Goal: Communication & Community: Answer question/provide support

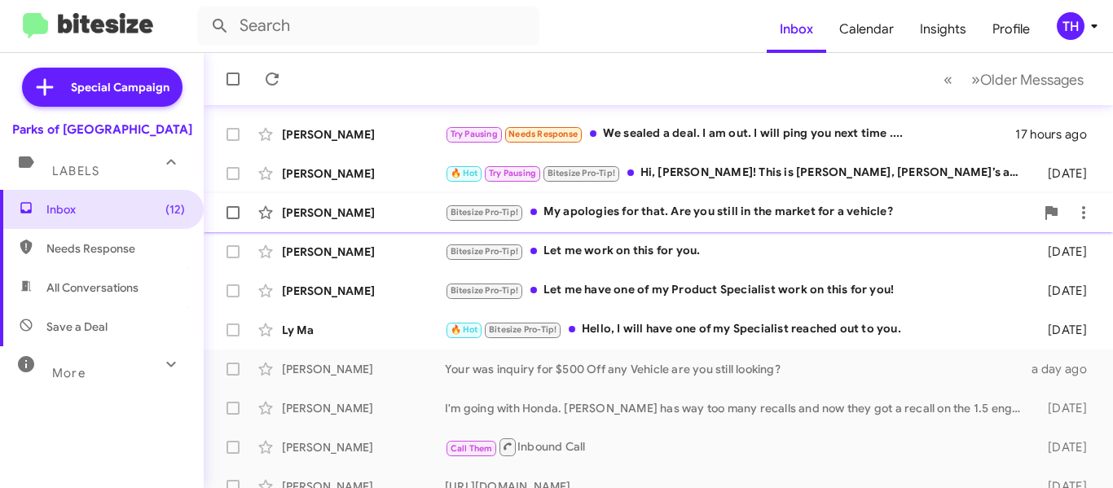
scroll to position [326, 0]
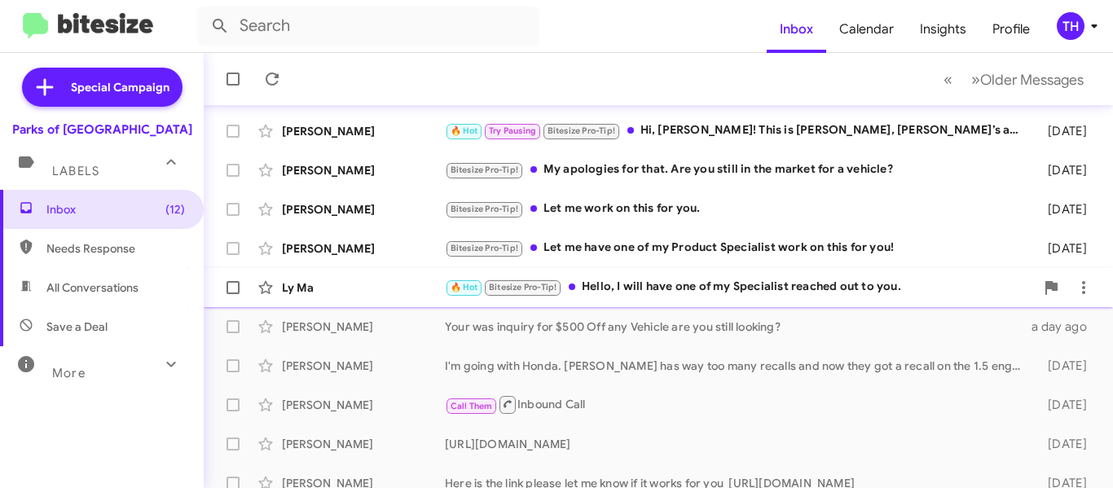
click at [402, 294] on div "Ly Ma" at bounding box center [363, 287] width 163 height 16
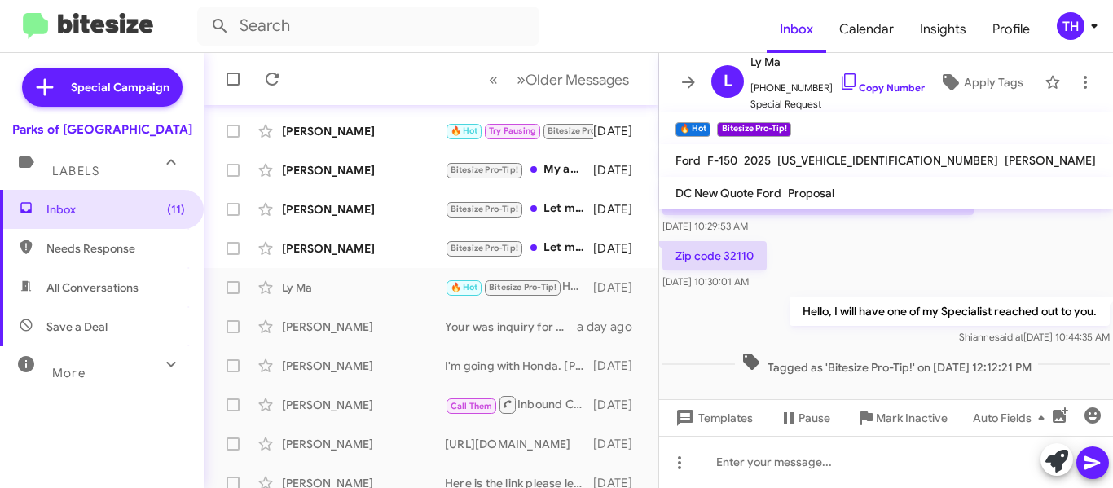
scroll to position [279, 0]
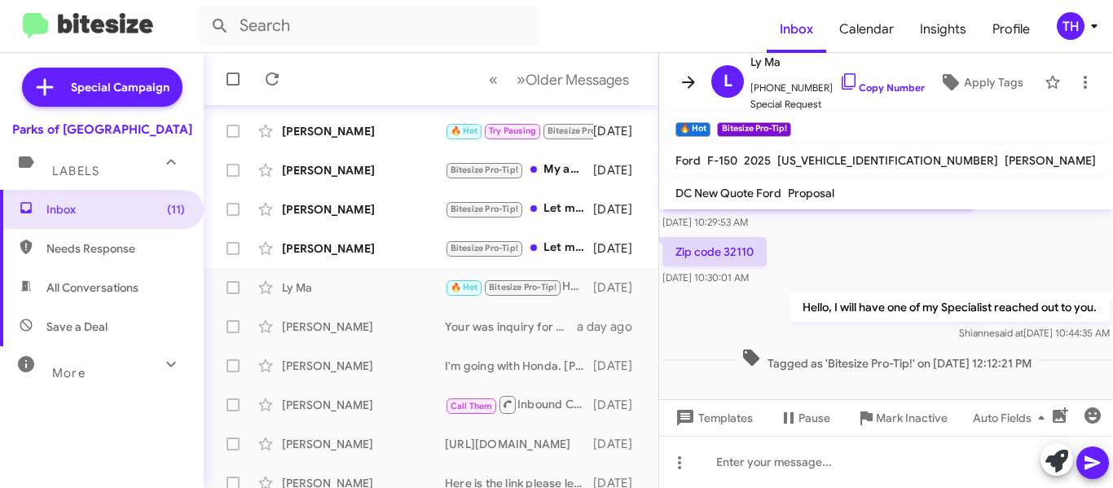
click at [679, 82] on icon at bounding box center [689, 82] width 20 height 20
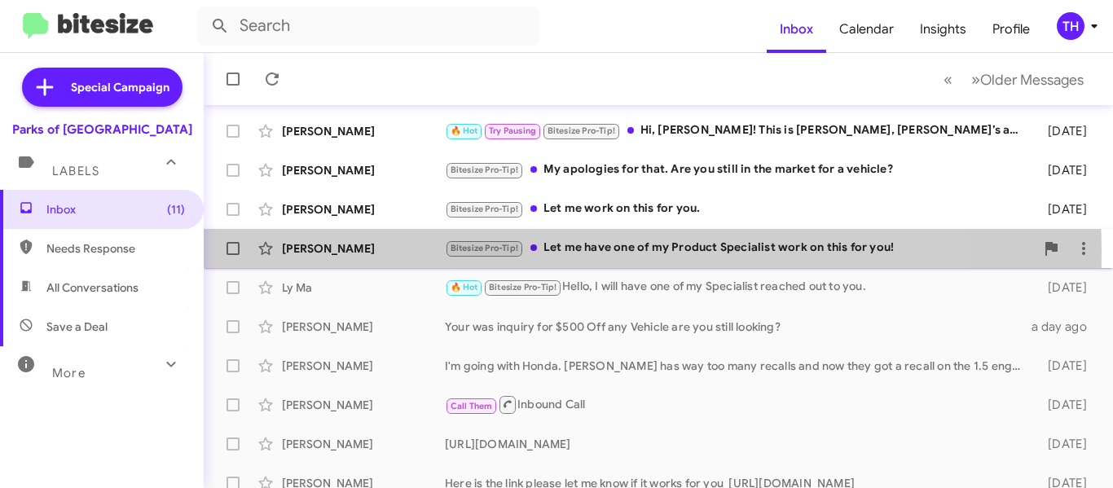
click at [413, 253] on div "[PERSON_NAME]" at bounding box center [363, 248] width 163 height 16
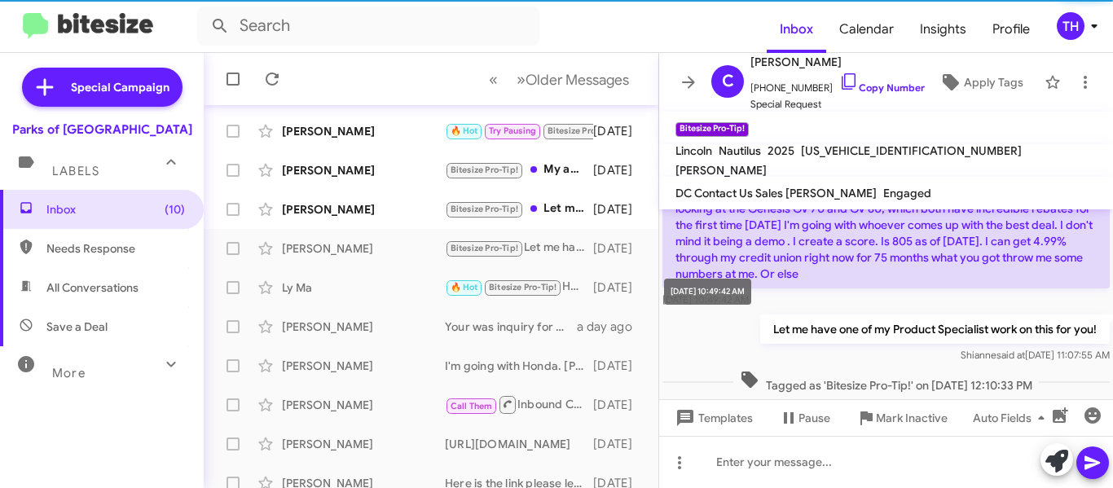
scroll to position [540, 0]
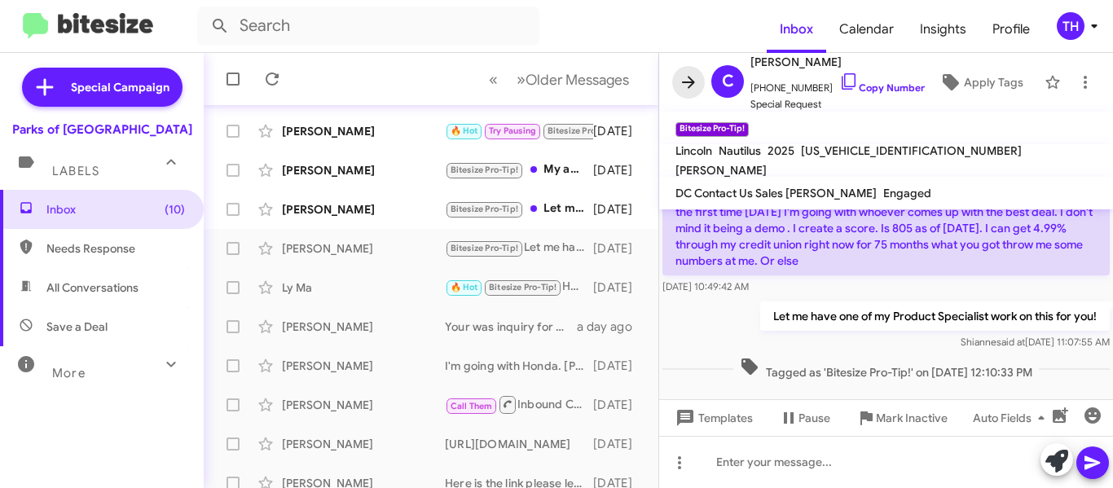
click at [688, 85] on icon at bounding box center [689, 82] width 20 height 20
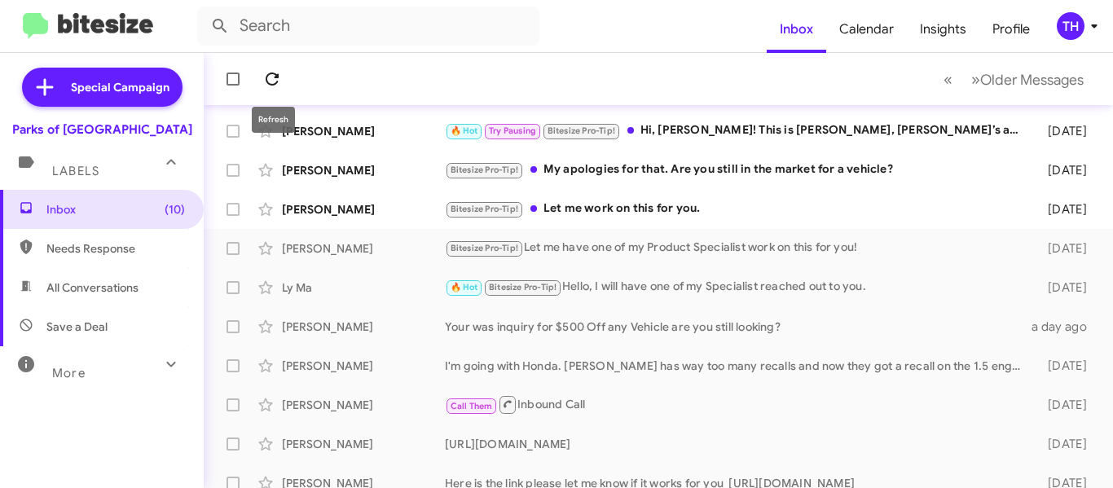
click at [275, 85] on icon at bounding box center [272, 79] width 20 height 20
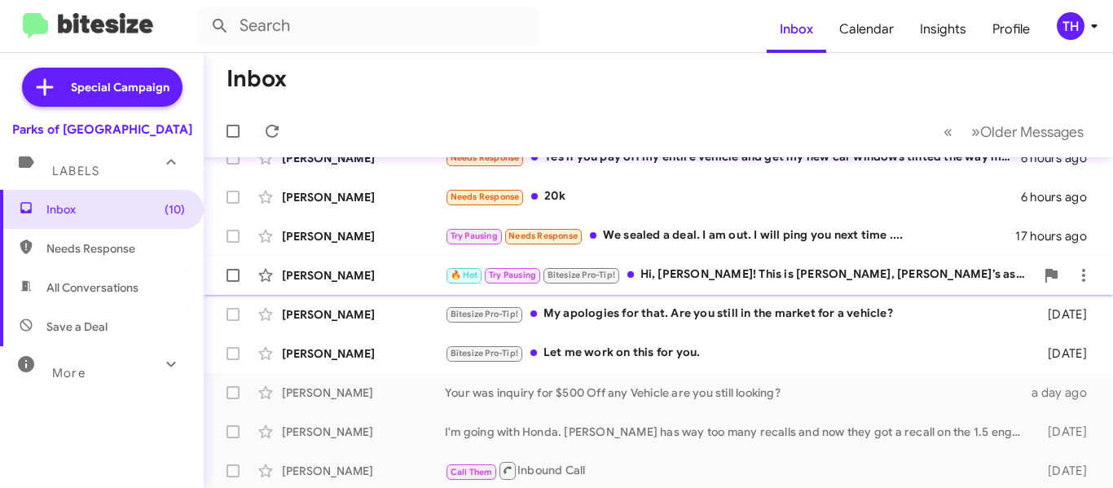
scroll to position [163, 0]
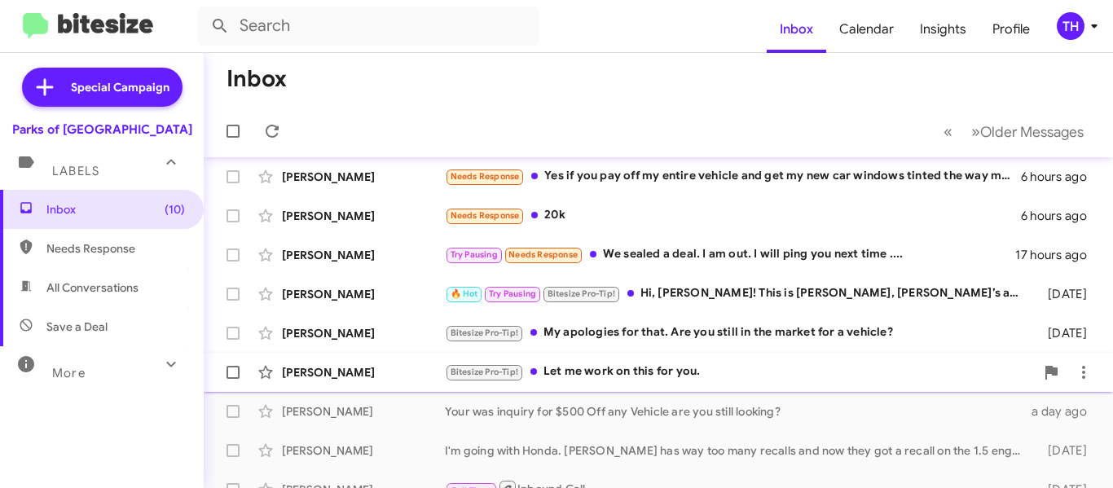
click at [433, 382] on div "[PERSON_NAME] Bitesize Pro-Tip! Let me work on this for you. [DATE]" at bounding box center [658, 372] width 883 height 33
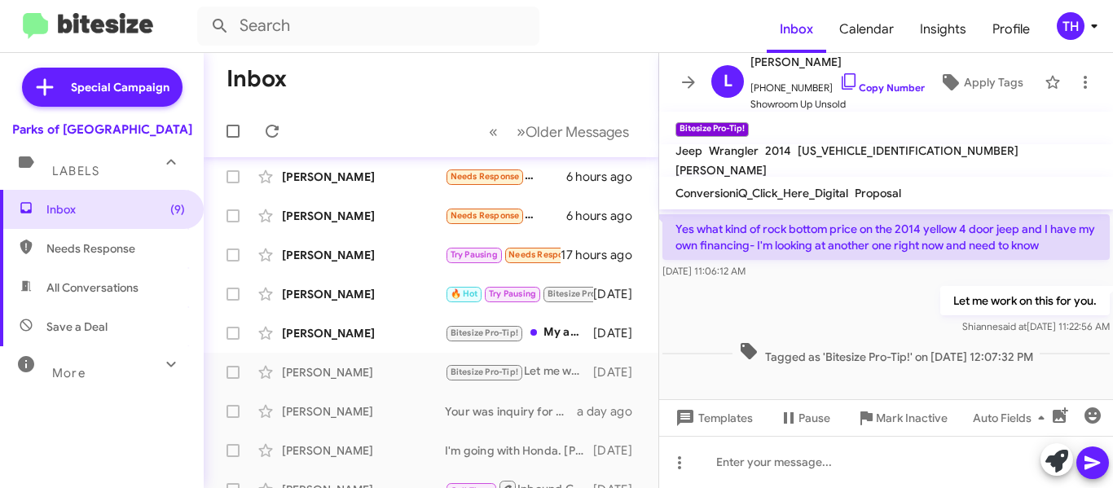
scroll to position [531, 0]
click at [681, 75] on icon at bounding box center [689, 82] width 20 height 20
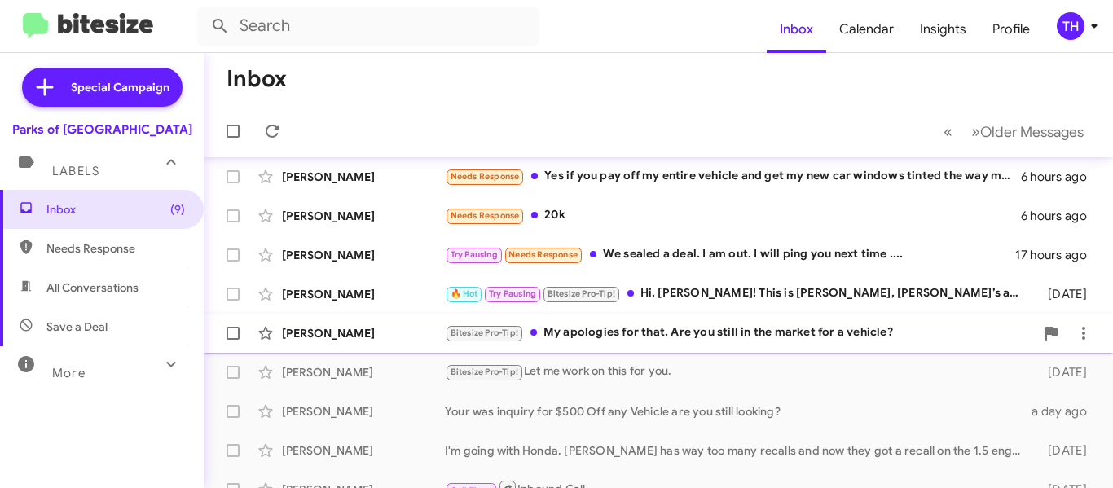
click at [703, 331] on div "Bitesize Pro-Tip! My apologies for that. Are you still in the market for a vehi…" at bounding box center [740, 332] width 590 height 19
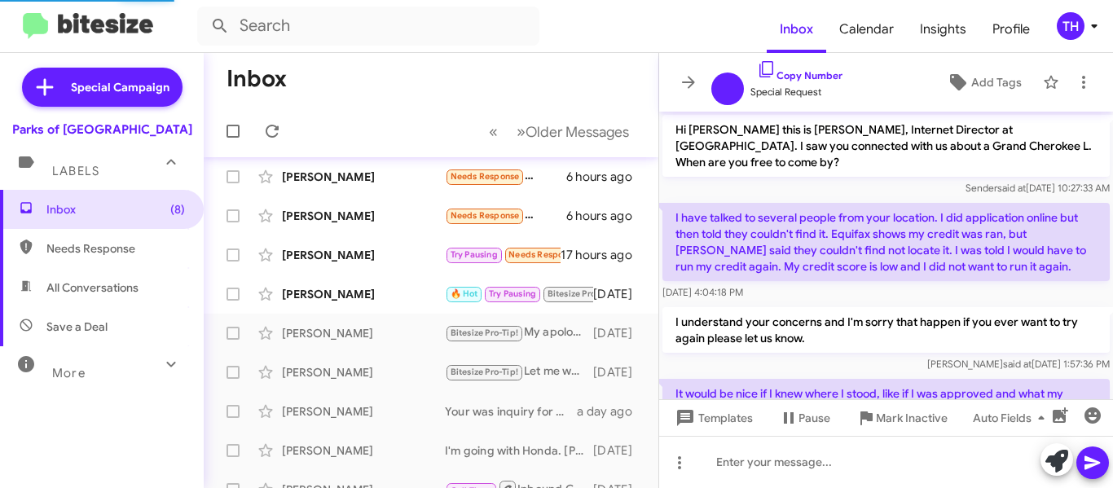
scroll to position [494, 0]
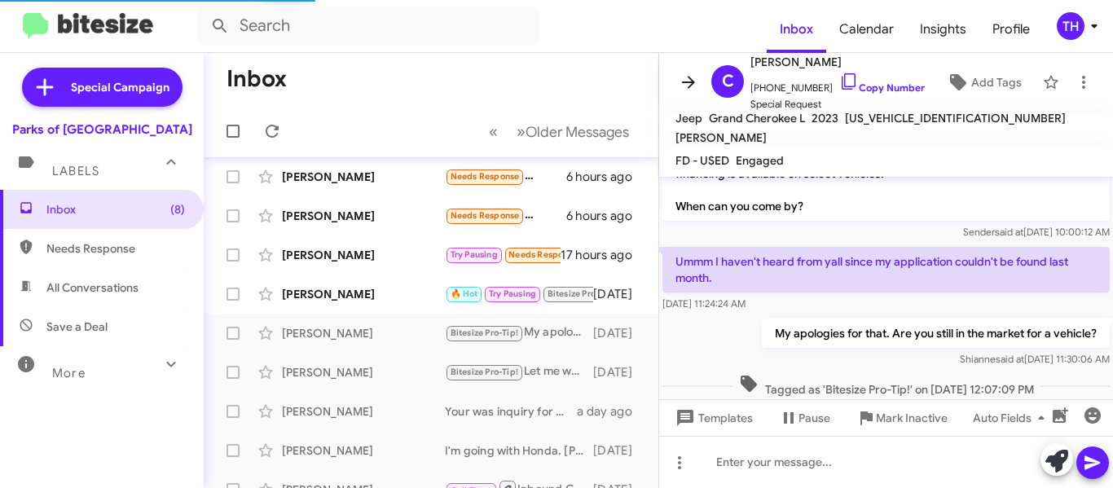
click at [692, 85] on icon at bounding box center [688, 82] width 13 height 12
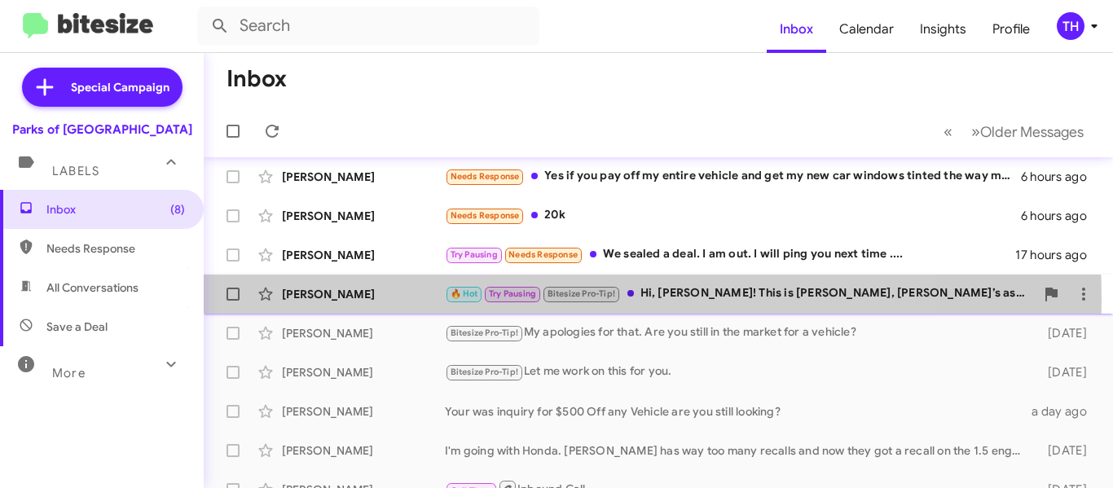
click at [398, 300] on div "[PERSON_NAME]" at bounding box center [363, 294] width 163 height 16
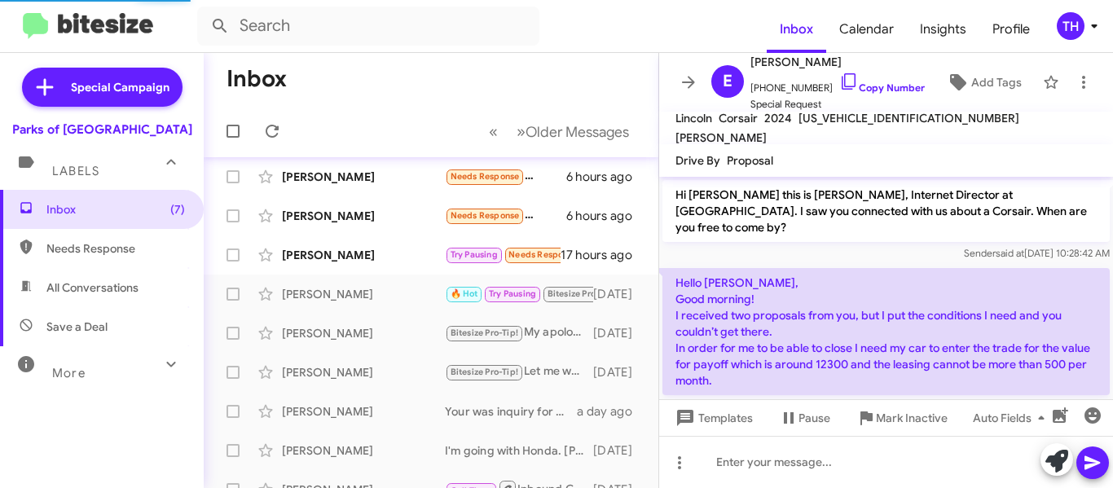
scroll to position [561, 0]
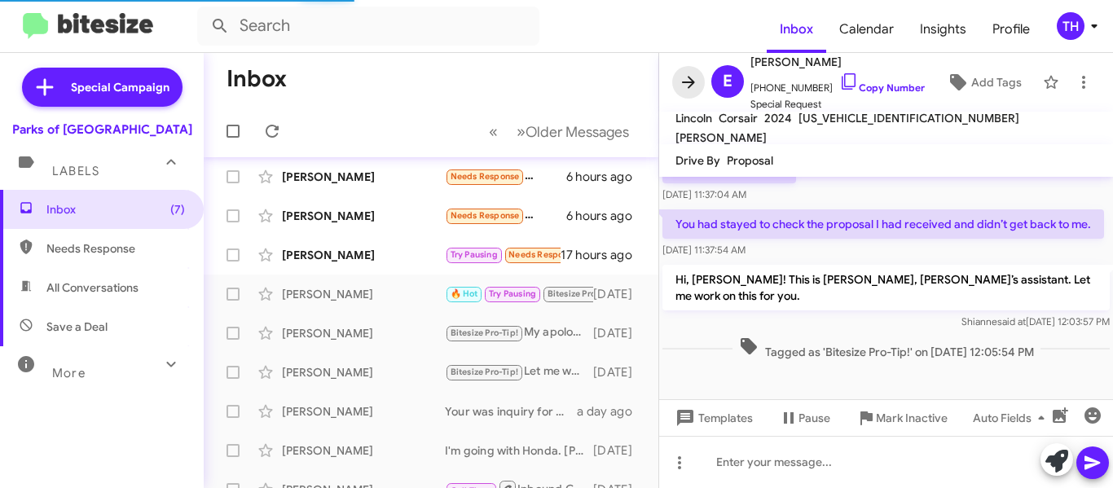
click at [688, 86] on icon at bounding box center [689, 82] width 20 height 20
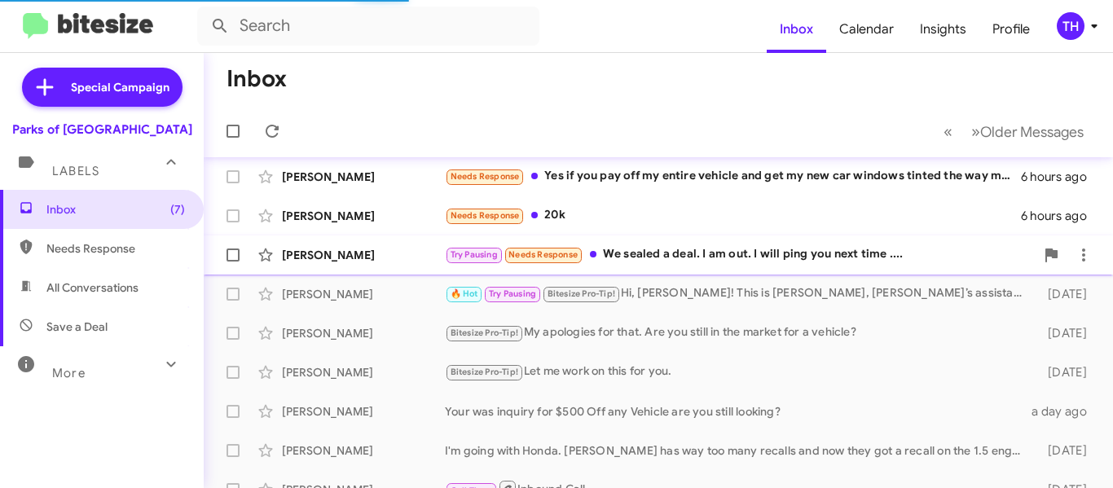
click at [415, 257] on div "[PERSON_NAME]" at bounding box center [363, 255] width 163 height 16
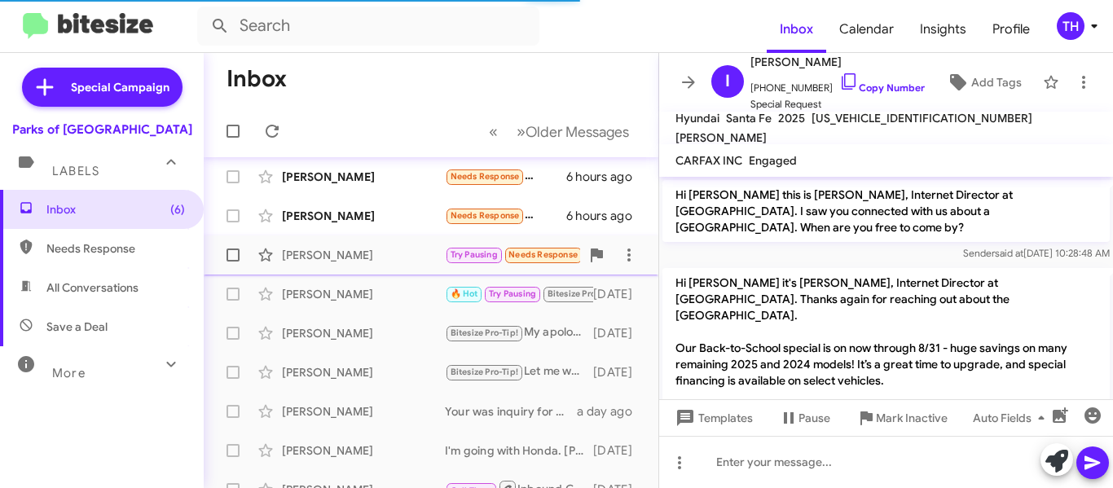
scroll to position [90, 0]
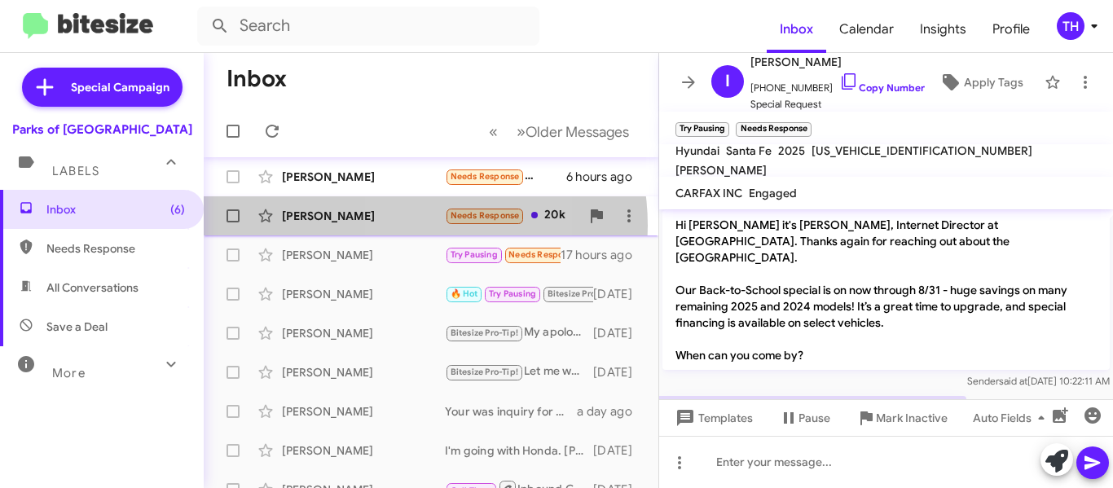
click at [402, 226] on div "[PERSON_NAME] Needs Response 20k 6 hours ago" at bounding box center [431, 216] width 428 height 33
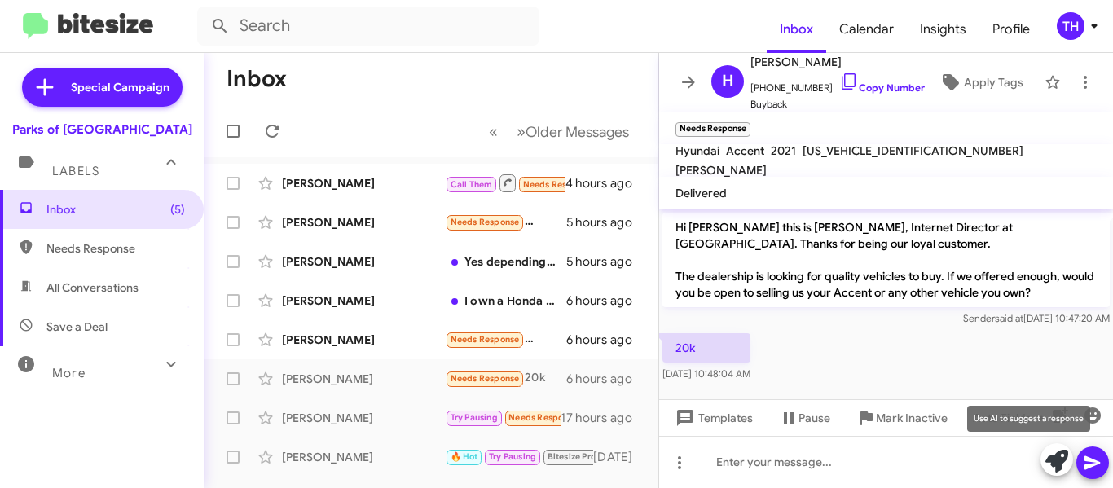
click at [1047, 466] on icon at bounding box center [1056, 461] width 23 height 23
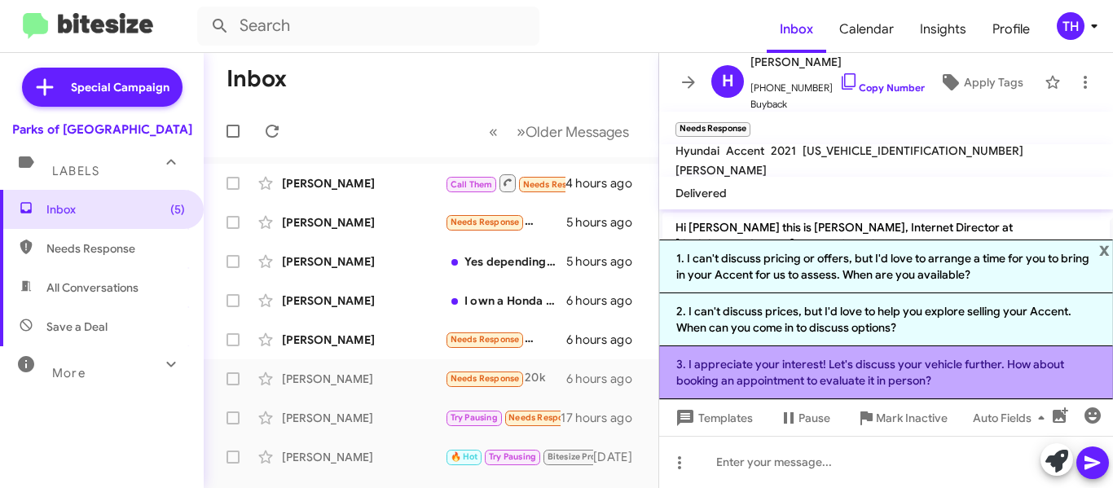
click at [810, 361] on li "3. I appreciate your interest! Let's discuss your vehicle further. How about bo…" at bounding box center [886, 372] width 454 height 53
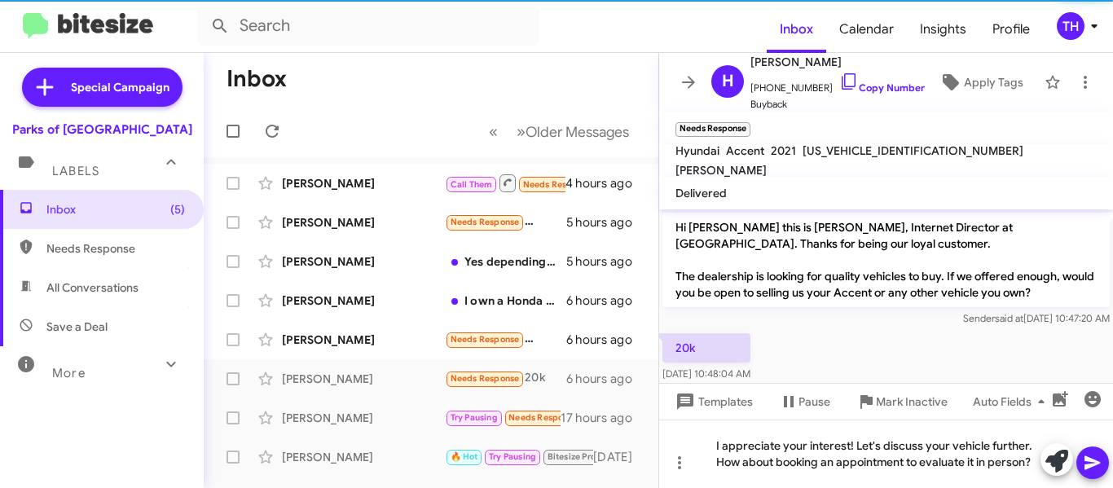
click at [1094, 456] on icon at bounding box center [1093, 463] width 20 height 20
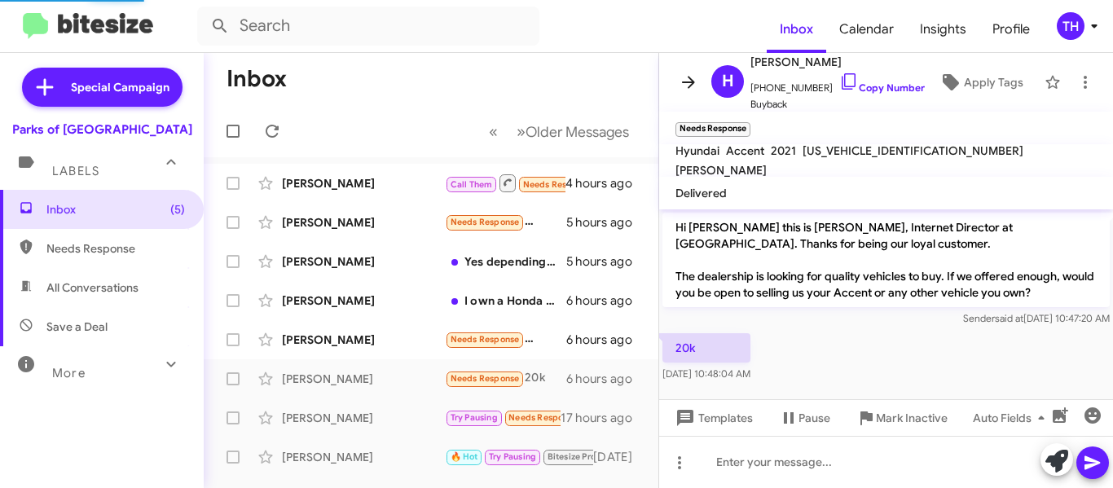
click at [696, 86] on icon at bounding box center [689, 82] width 20 height 20
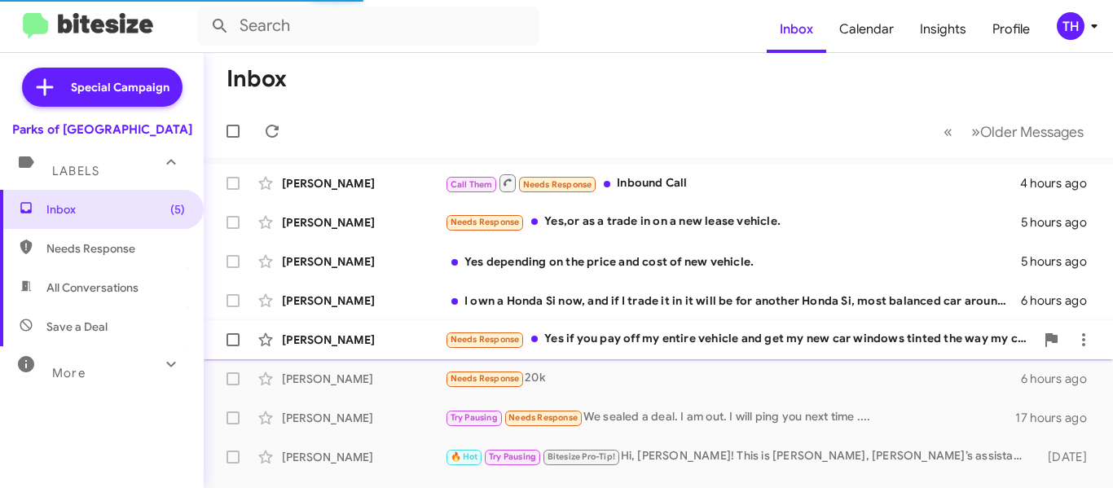
click at [420, 336] on div "[PERSON_NAME]" at bounding box center [363, 340] width 163 height 16
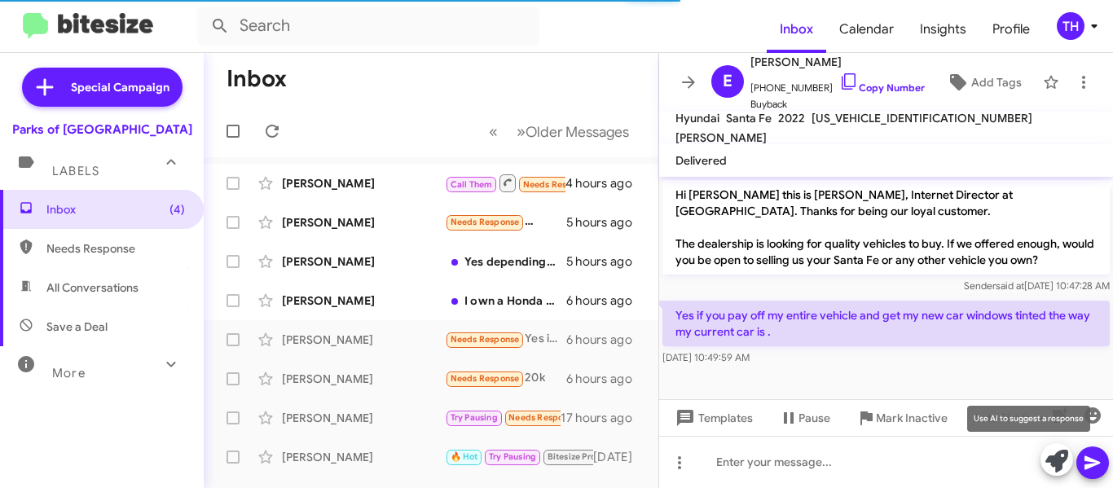
click at [1043, 462] on button at bounding box center [1056, 459] width 33 height 33
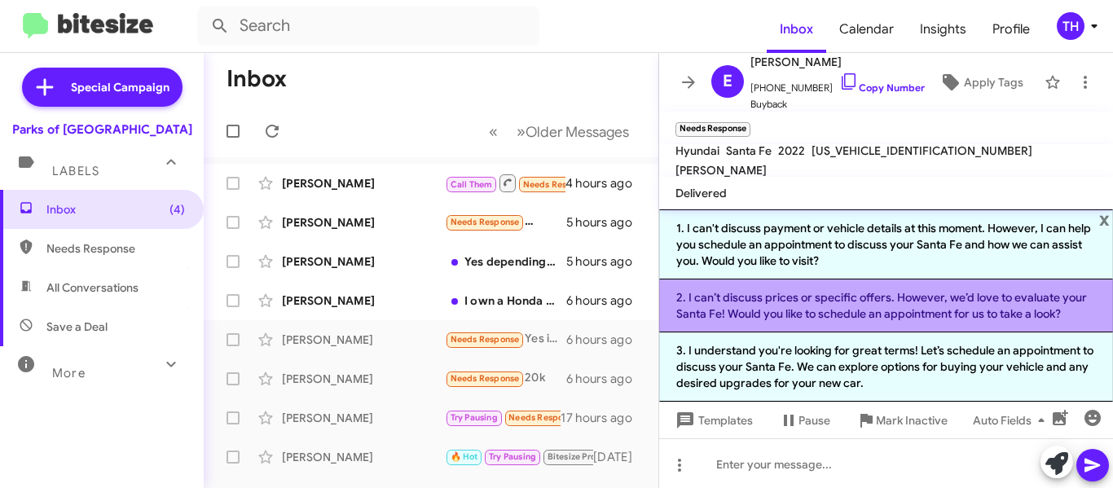
click at [764, 315] on li "2. I can’t discuss prices or specific offers. However, we’d love to evaluate yo…" at bounding box center [886, 305] width 454 height 53
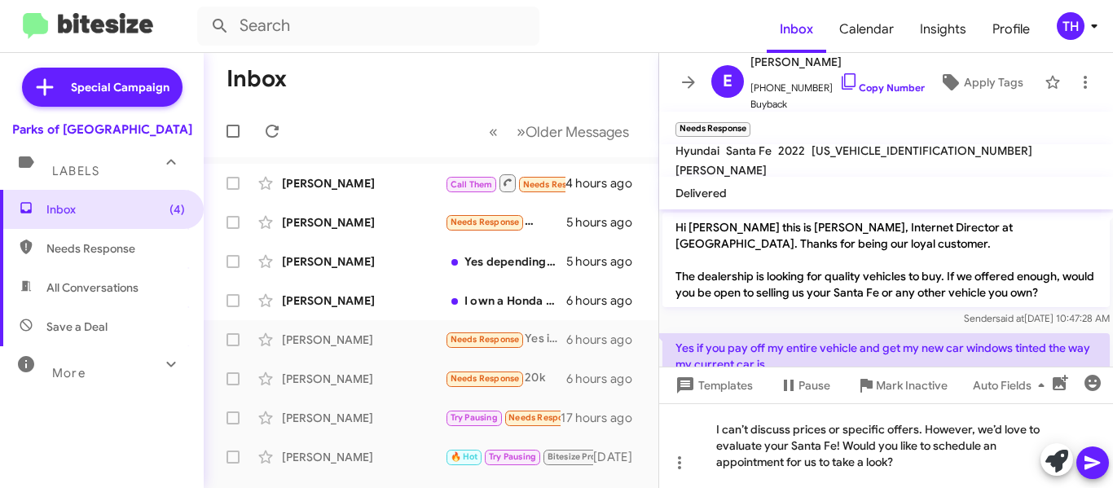
click at [1079, 468] on button at bounding box center [1092, 462] width 33 height 33
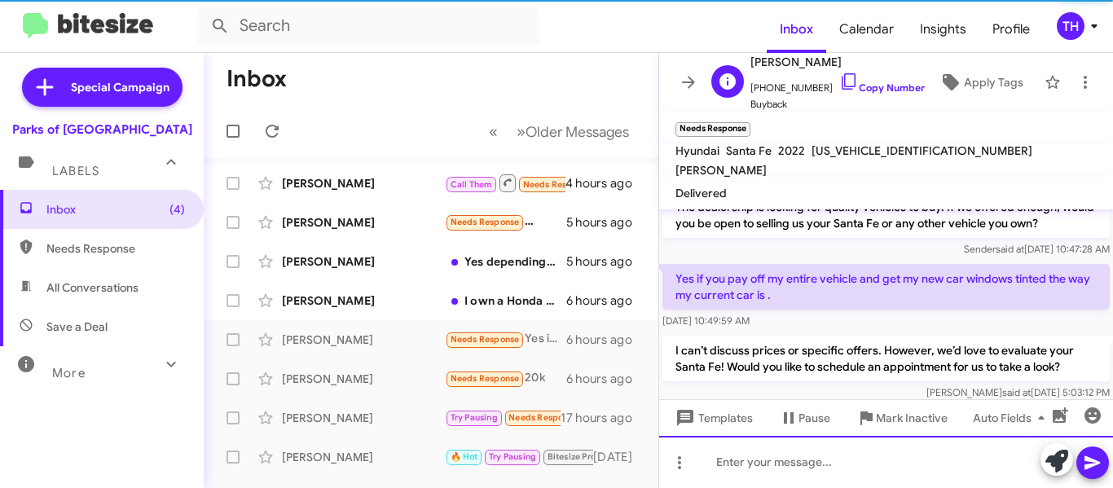
scroll to position [90, 0]
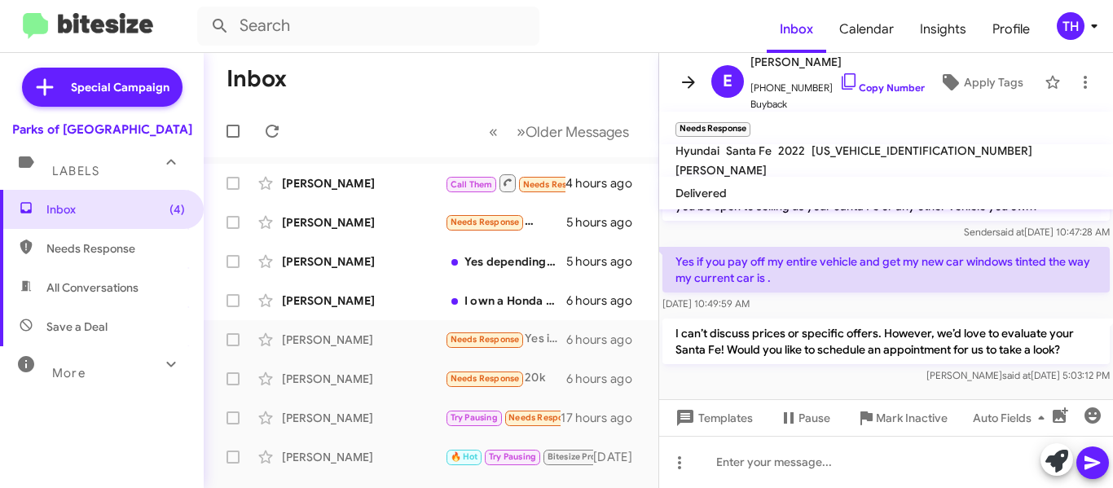
click at [694, 97] on button at bounding box center [688, 82] width 33 height 33
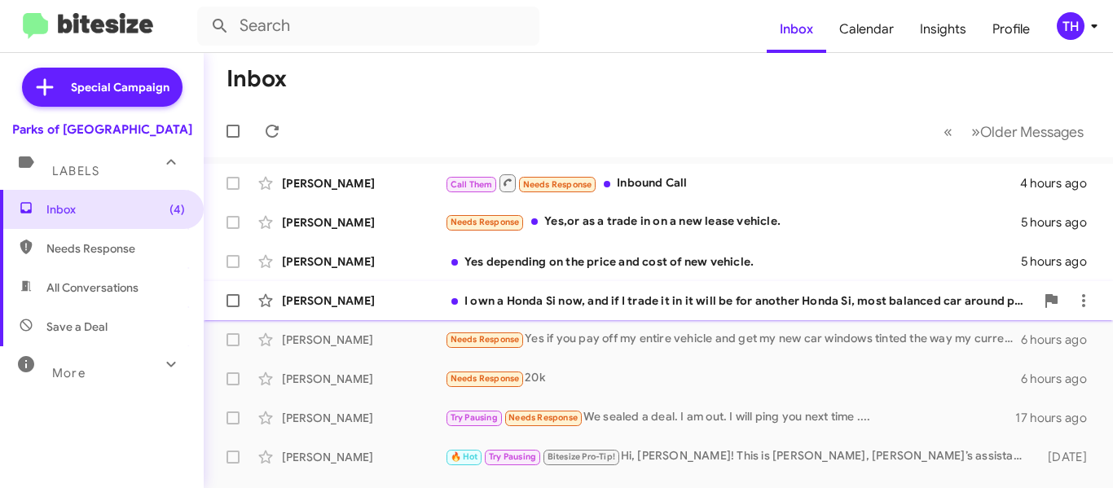
click at [431, 297] on div "[PERSON_NAME]" at bounding box center [363, 300] width 163 height 16
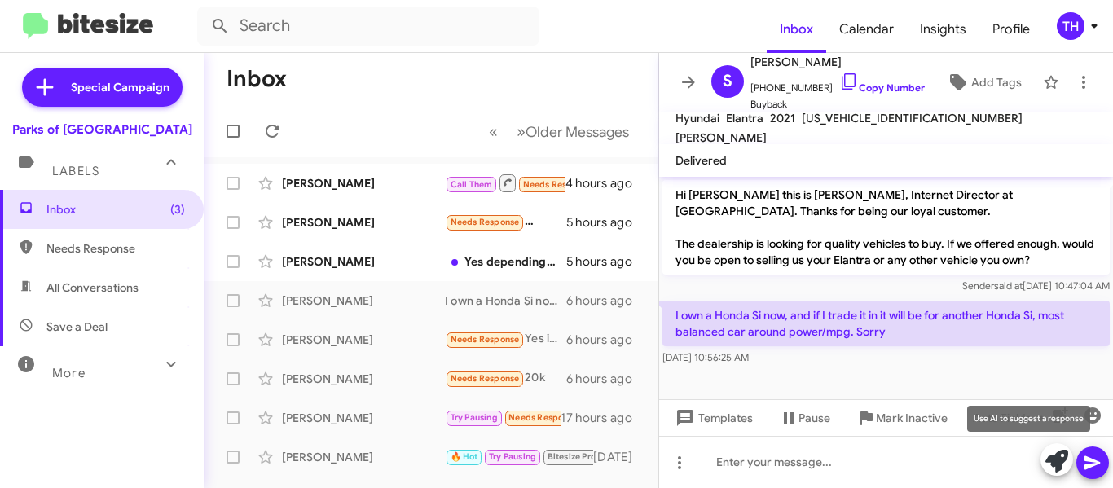
click at [1048, 456] on icon at bounding box center [1056, 461] width 23 height 23
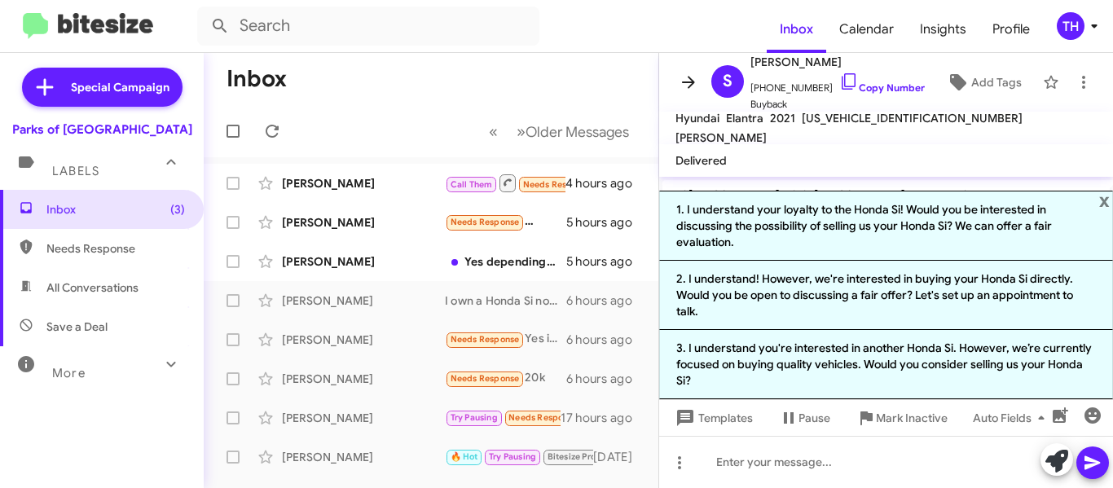
click at [692, 93] on button at bounding box center [688, 82] width 33 height 33
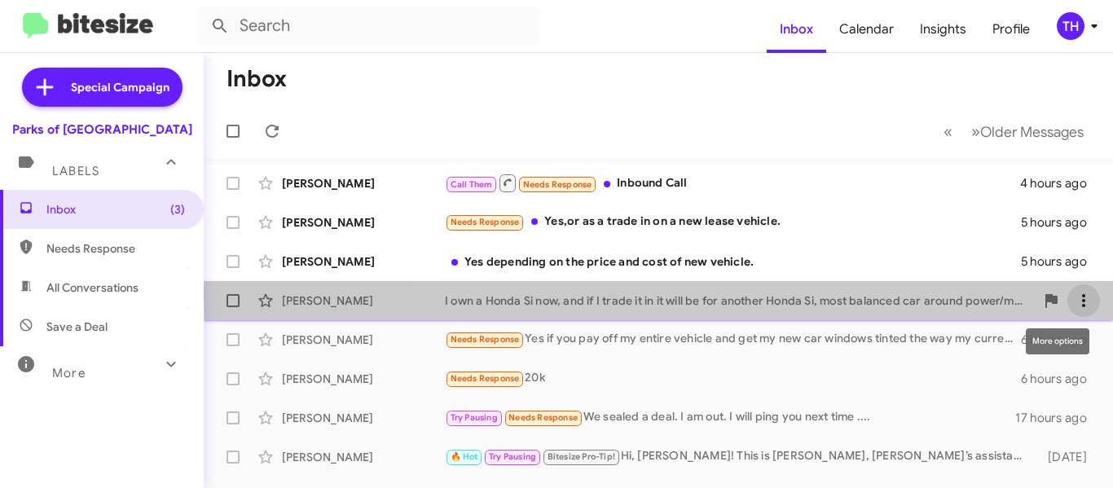
click at [1074, 296] on icon at bounding box center [1084, 301] width 20 height 20
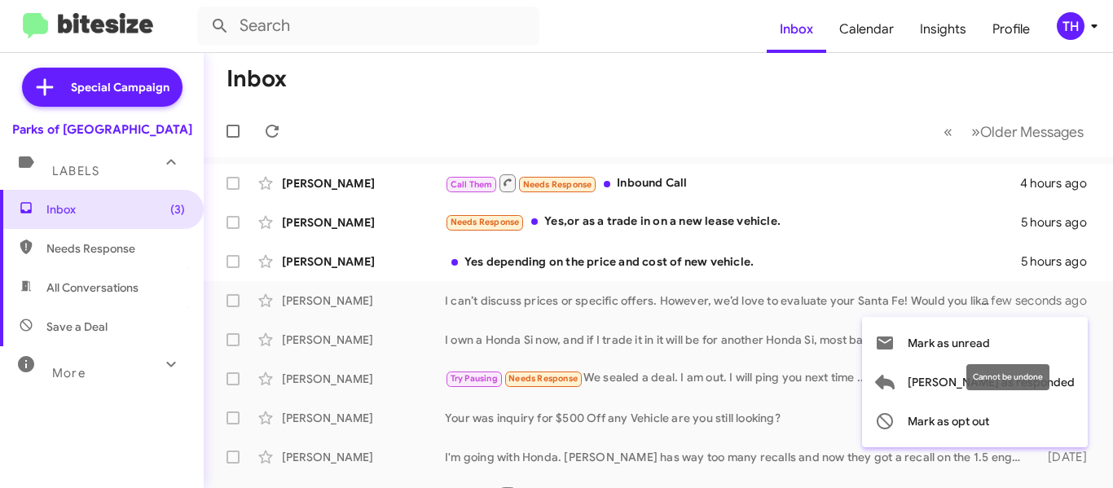
click at [1055, 380] on mat-tooltip-component "Cannot be undone" at bounding box center [1008, 377] width 106 height 49
click at [1063, 382] on span "[PERSON_NAME] as responded" at bounding box center [990, 381] width 167 height 39
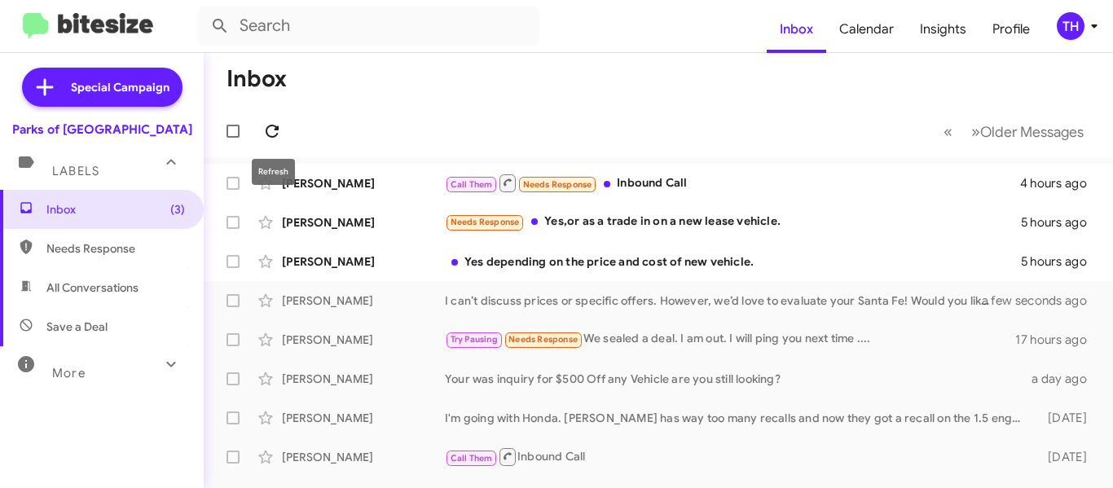
click at [279, 137] on icon at bounding box center [272, 131] width 20 height 20
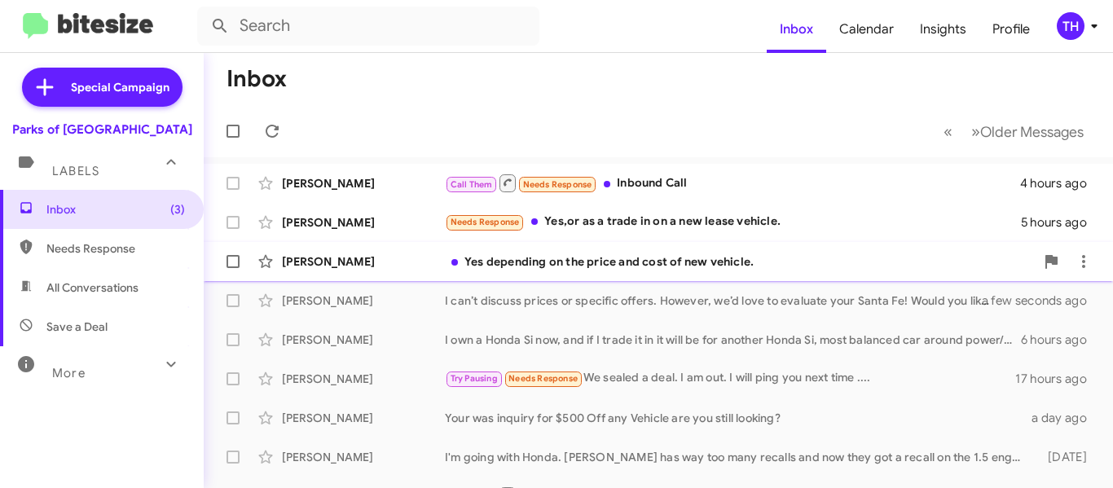
click at [397, 266] on div "[PERSON_NAME]" at bounding box center [363, 261] width 163 height 16
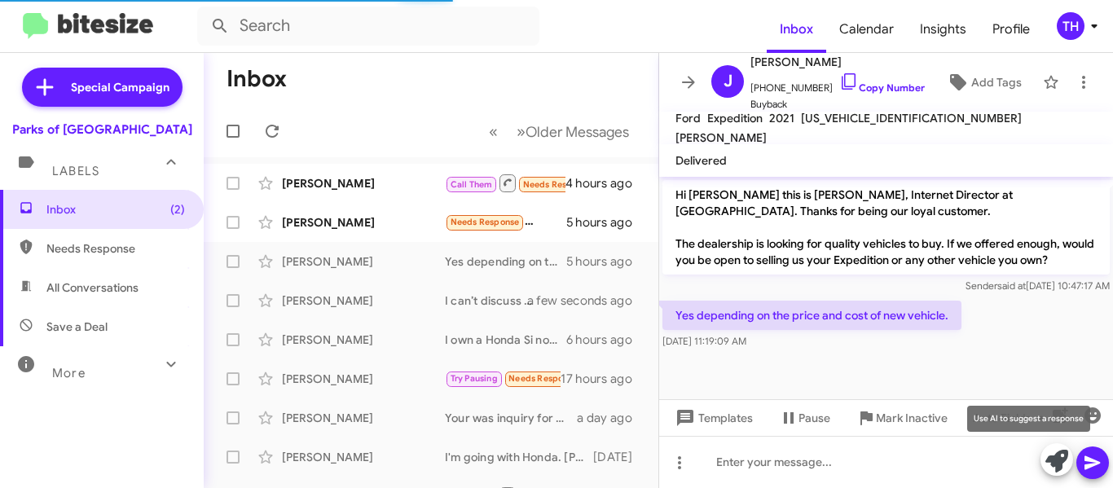
click at [1053, 456] on icon at bounding box center [1056, 461] width 23 height 23
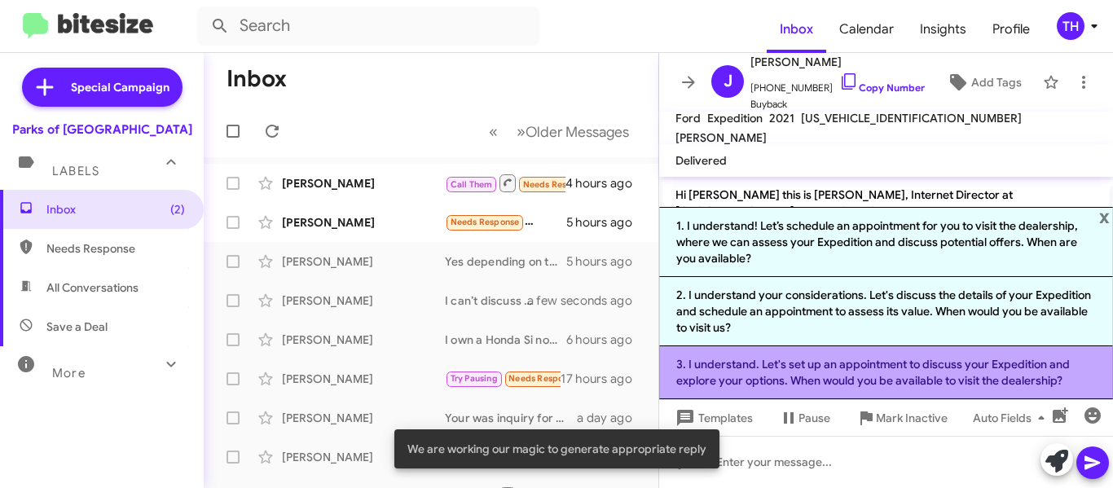
click at [770, 378] on li "3. I understand. Let's set up an appointment to discuss your Expedition and exp…" at bounding box center [886, 372] width 454 height 53
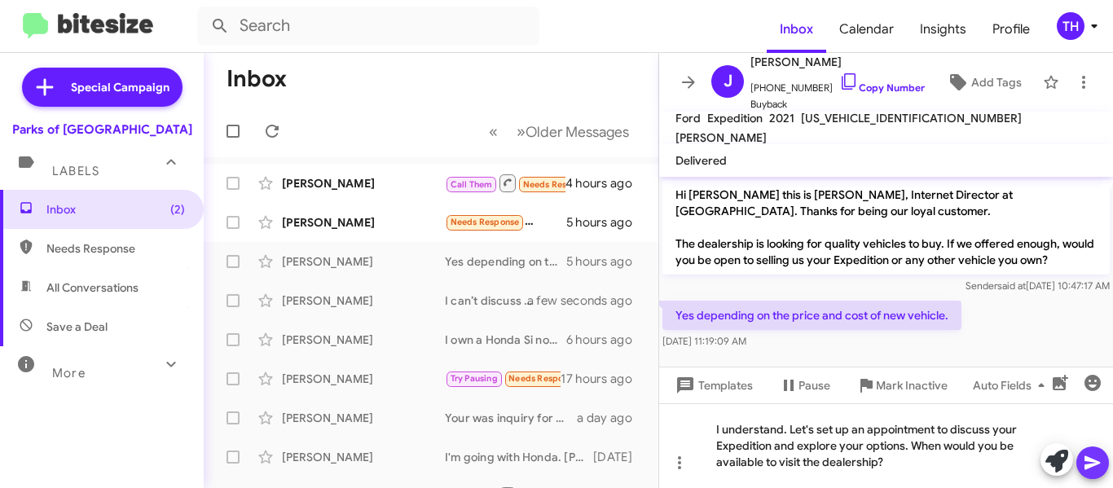
click at [1086, 455] on icon at bounding box center [1093, 463] width 20 height 20
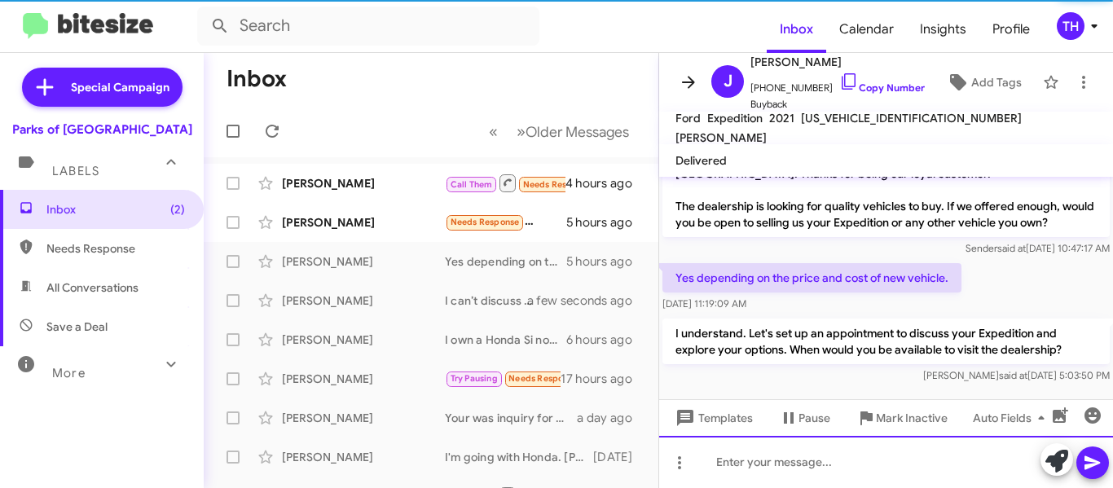
scroll to position [58, 0]
click at [688, 92] on button at bounding box center [688, 82] width 33 height 33
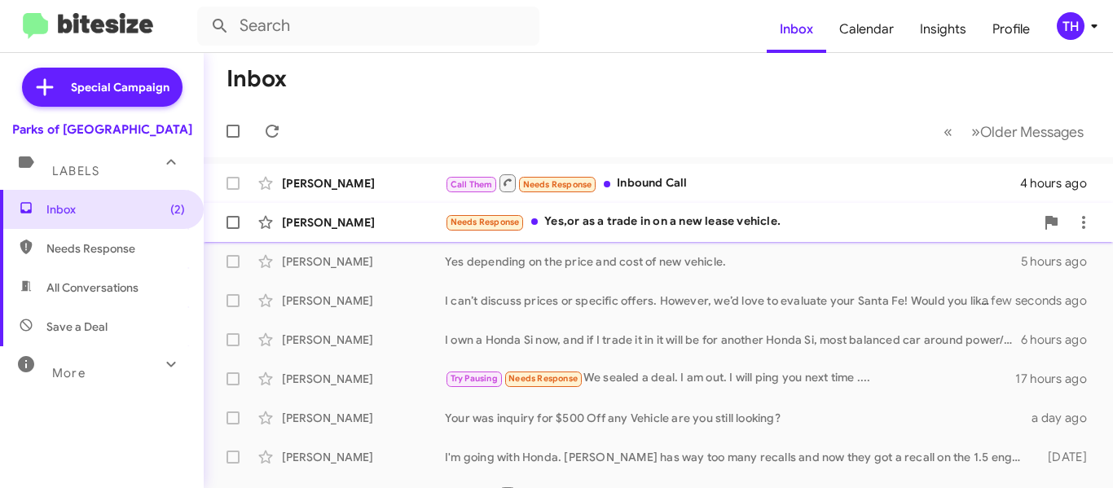
click at [415, 222] on div "[PERSON_NAME]" at bounding box center [363, 222] width 163 height 16
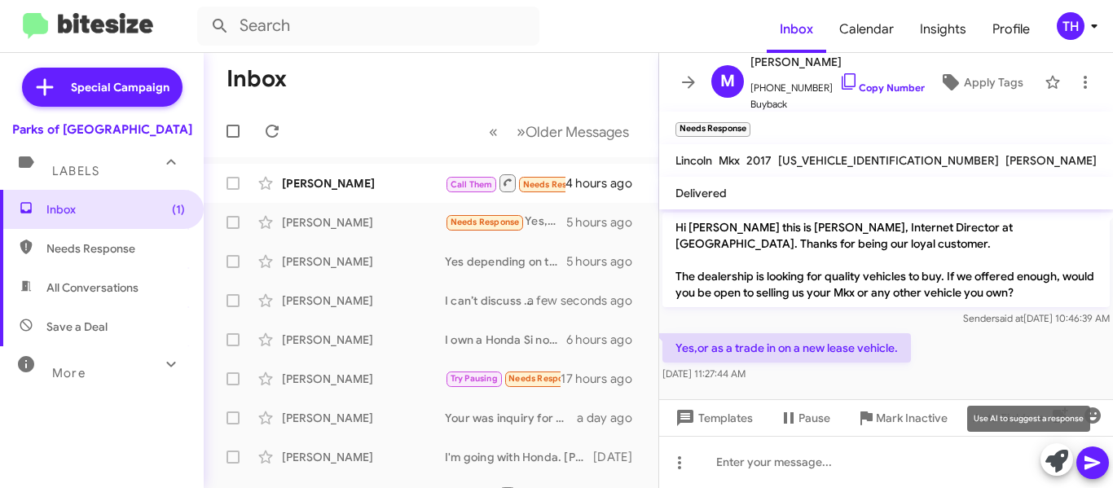
click at [1049, 471] on icon at bounding box center [1056, 461] width 23 height 23
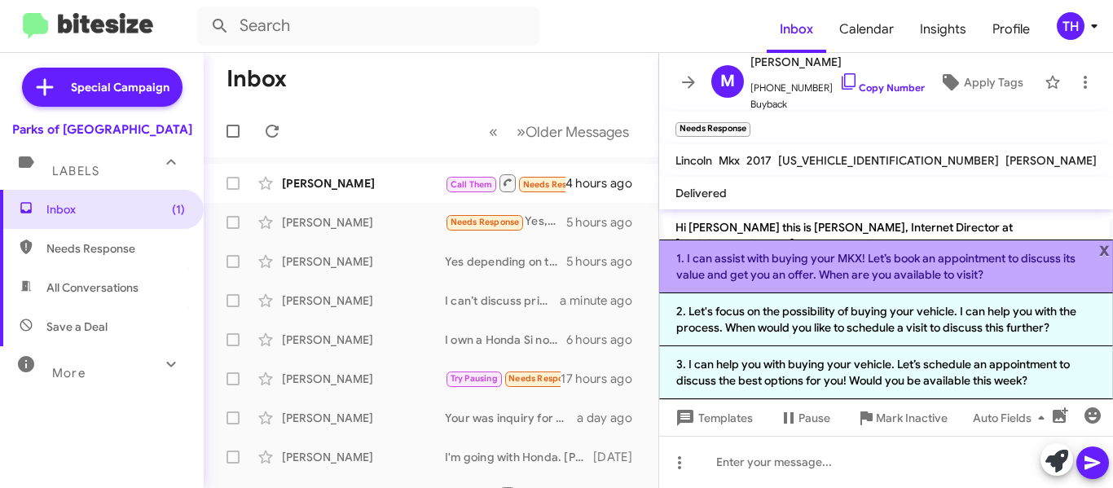
click at [765, 273] on li "1. I can assist with buying your MKX! Let’s book an appointment to discuss its …" at bounding box center [886, 266] width 454 height 54
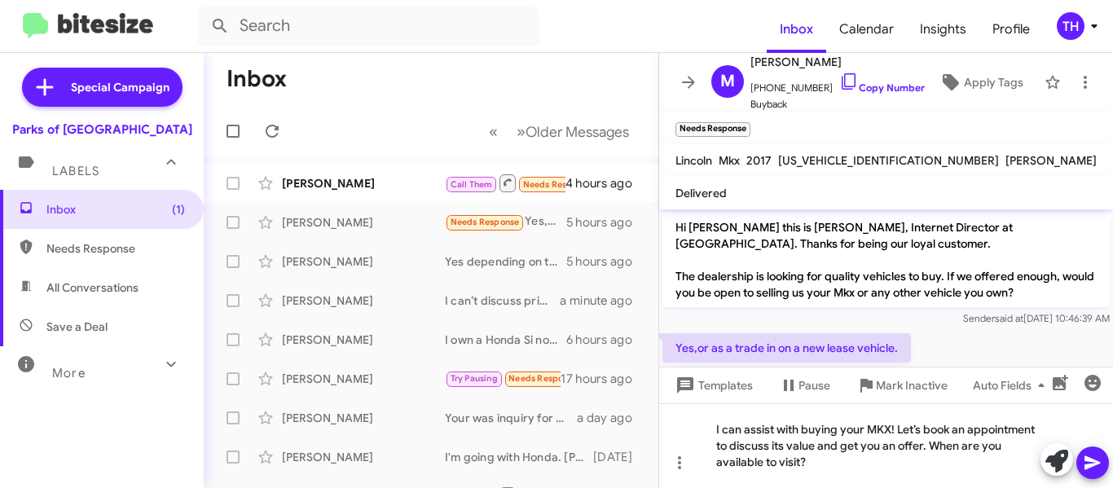
click at [1086, 466] on icon at bounding box center [1091, 463] width 15 height 14
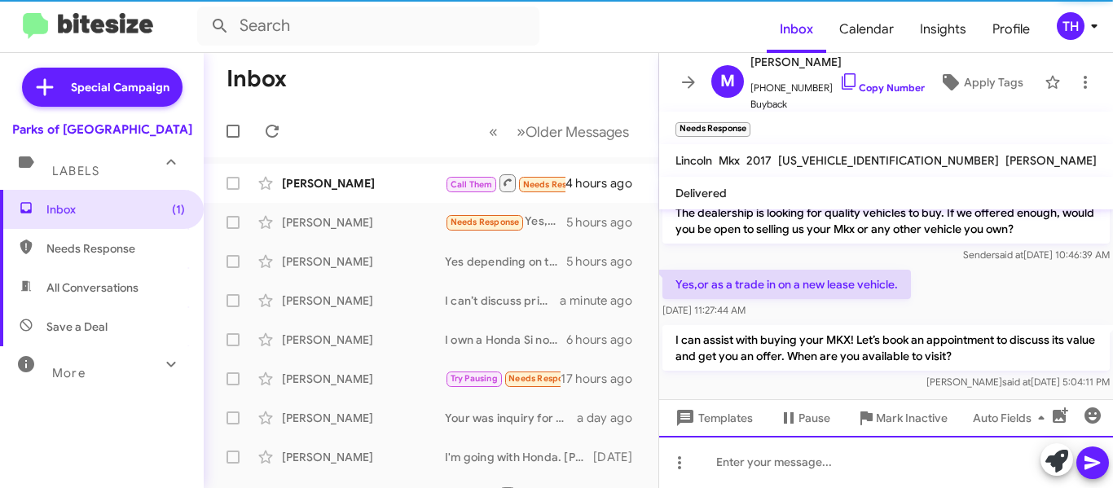
scroll to position [74, 0]
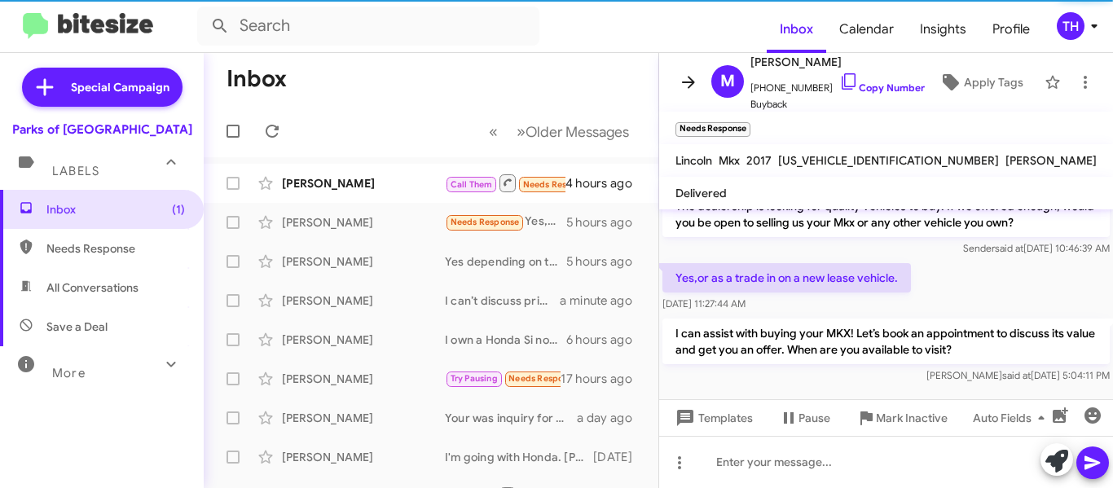
click at [688, 86] on icon at bounding box center [689, 82] width 20 height 20
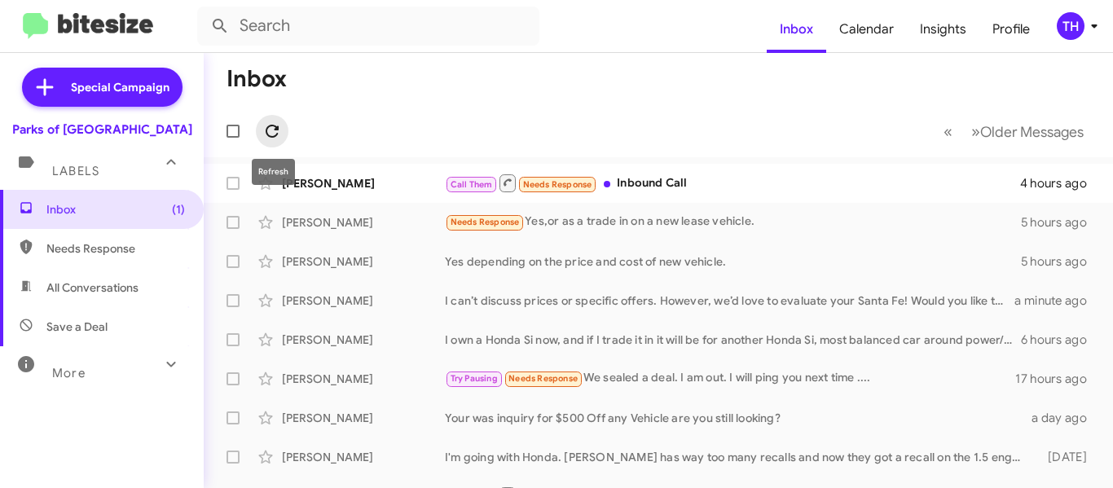
click at [273, 130] on icon at bounding box center [272, 131] width 20 height 20
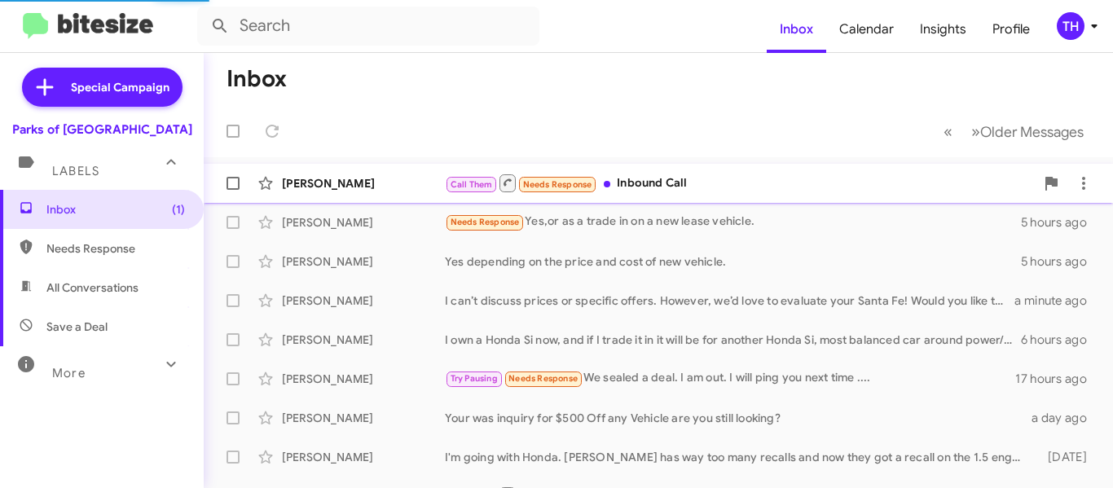
click at [772, 181] on div "Call Them Needs Response Inbound Call" at bounding box center [740, 183] width 590 height 20
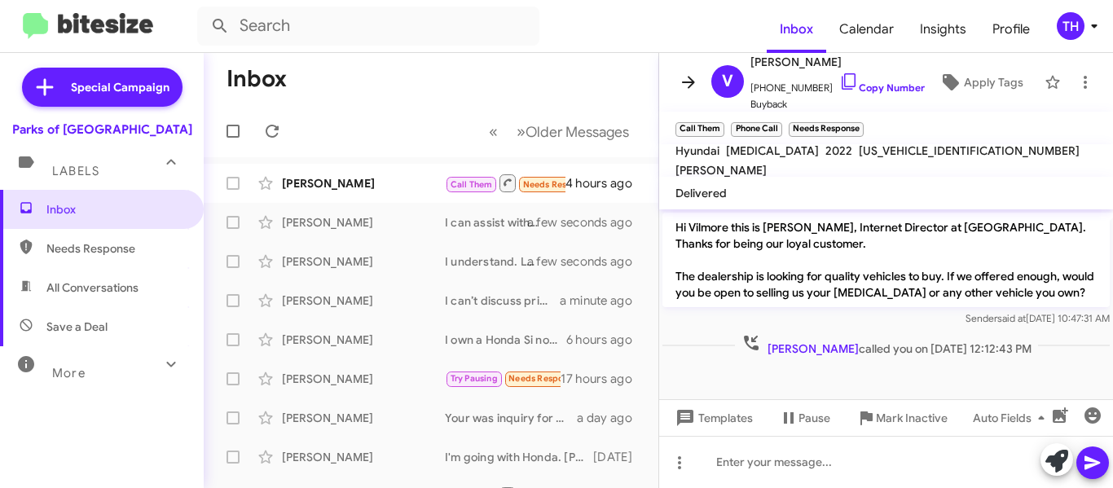
click at [680, 86] on icon at bounding box center [689, 82] width 20 height 20
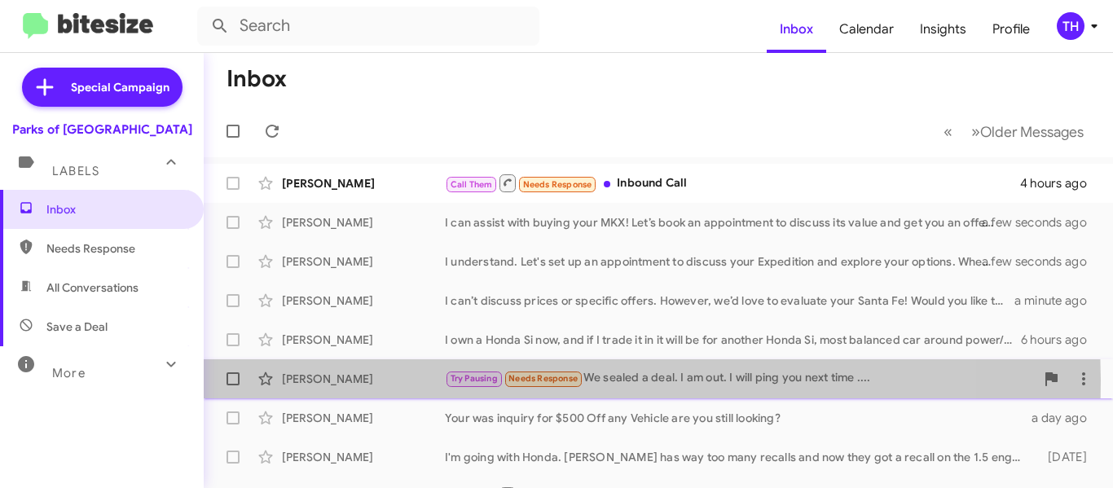
click at [417, 380] on div "[PERSON_NAME]" at bounding box center [363, 379] width 163 height 16
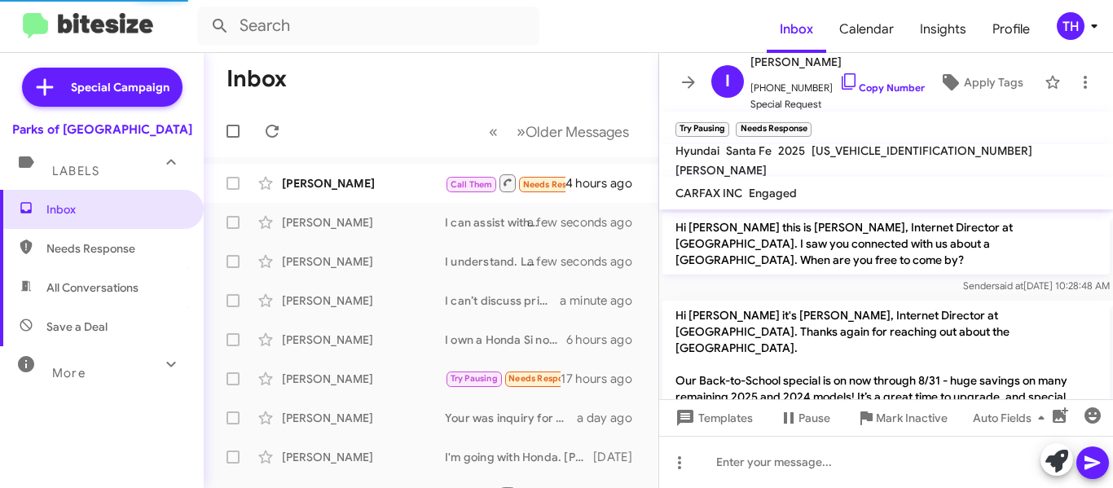
scroll to position [123, 0]
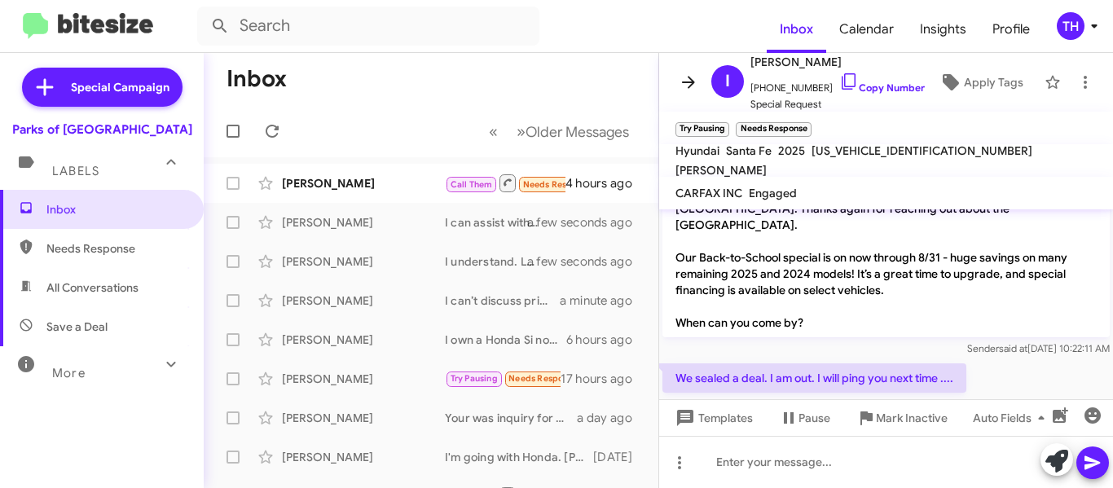
click at [697, 77] on icon at bounding box center [689, 82] width 20 height 20
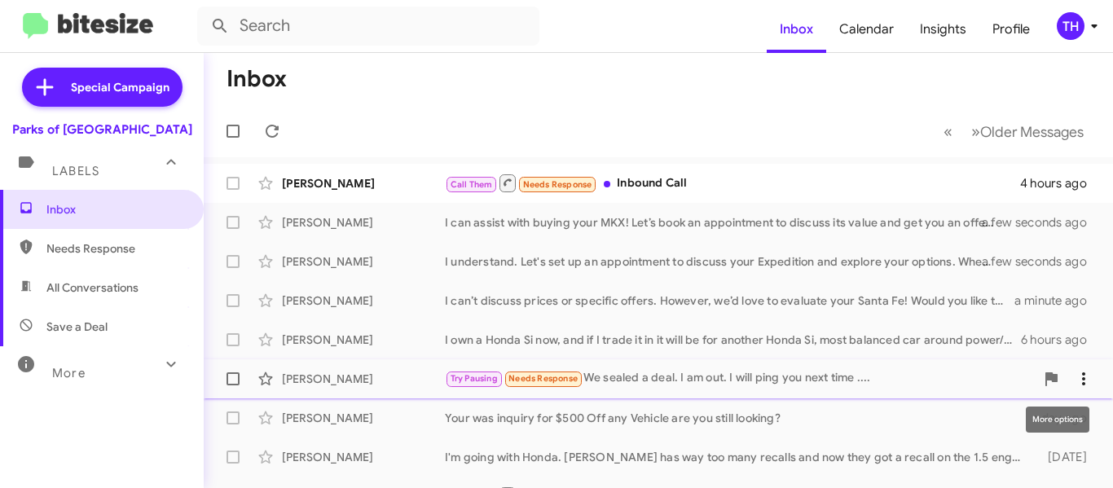
click at [1074, 380] on icon at bounding box center [1084, 379] width 20 height 20
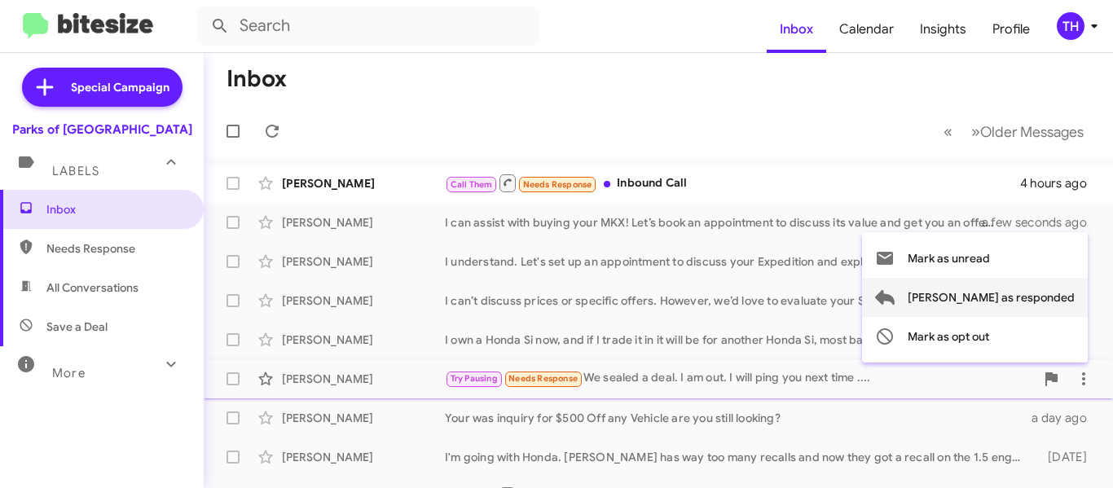
click at [1015, 304] on span "[PERSON_NAME] as responded" at bounding box center [990, 297] width 167 height 39
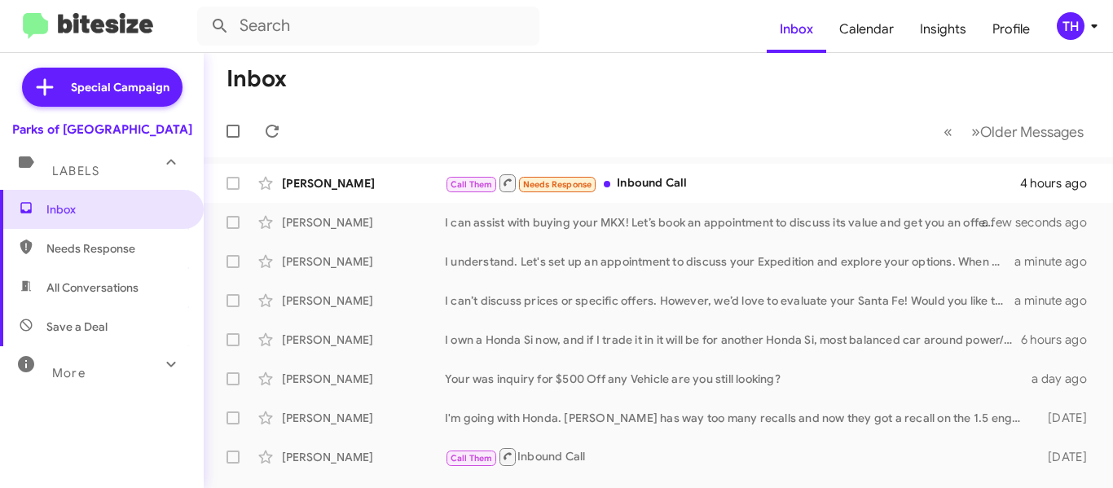
click at [565, 105] on mat-toolbar-row "« Previous » Next Older Messages" at bounding box center [658, 131] width 909 height 52
click at [279, 139] on icon at bounding box center [272, 131] width 20 height 20
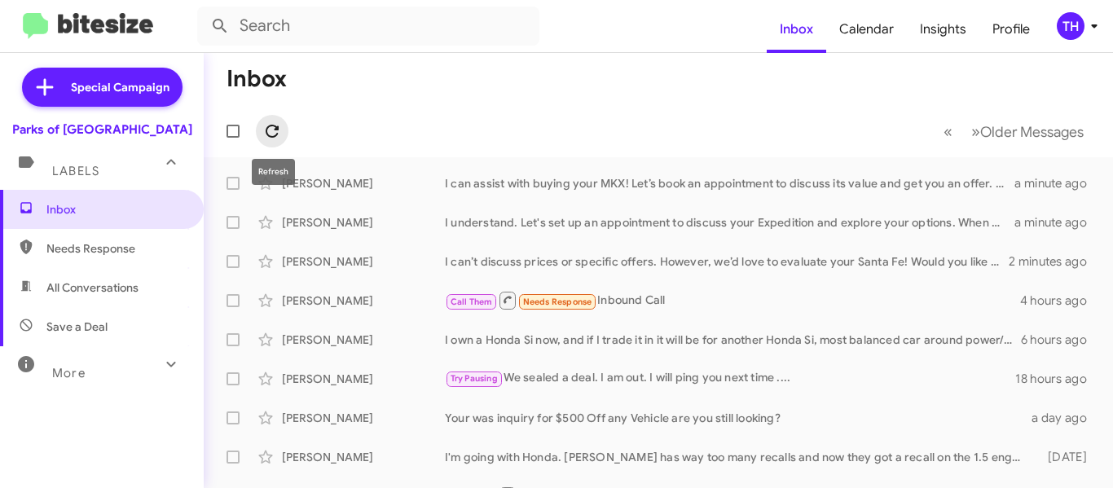
click at [287, 135] on span at bounding box center [272, 131] width 33 height 20
click at [266, 132] on icon at bounding box center [272, 131] width 20 height 20
